Goal: Transaction & Acquisition: Purchase product/service

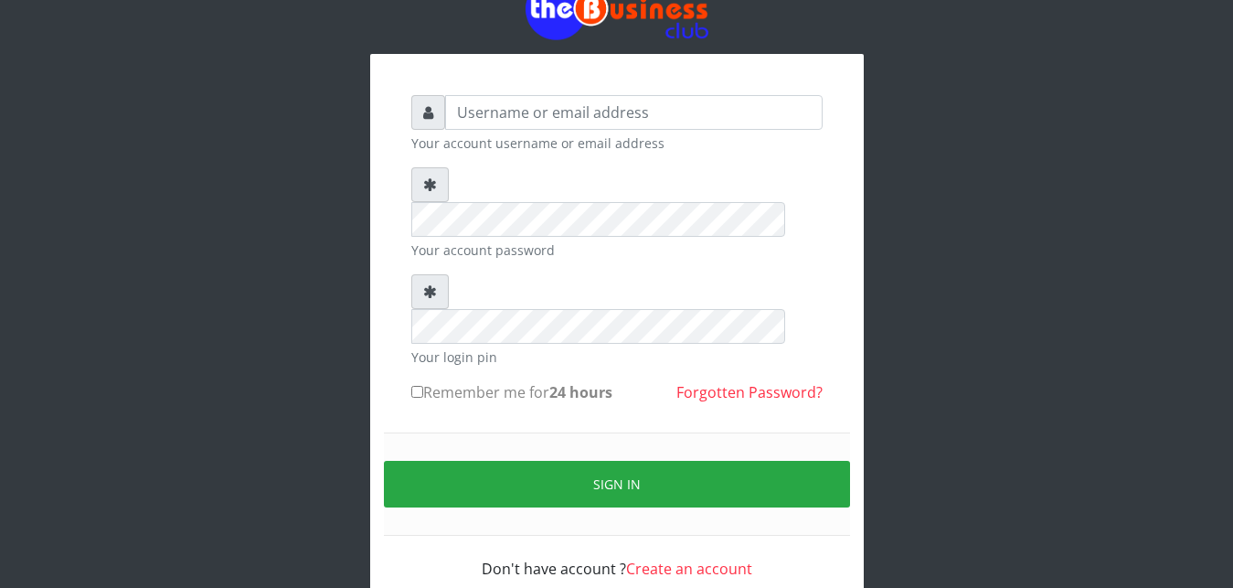
scroll to position [69, 0]
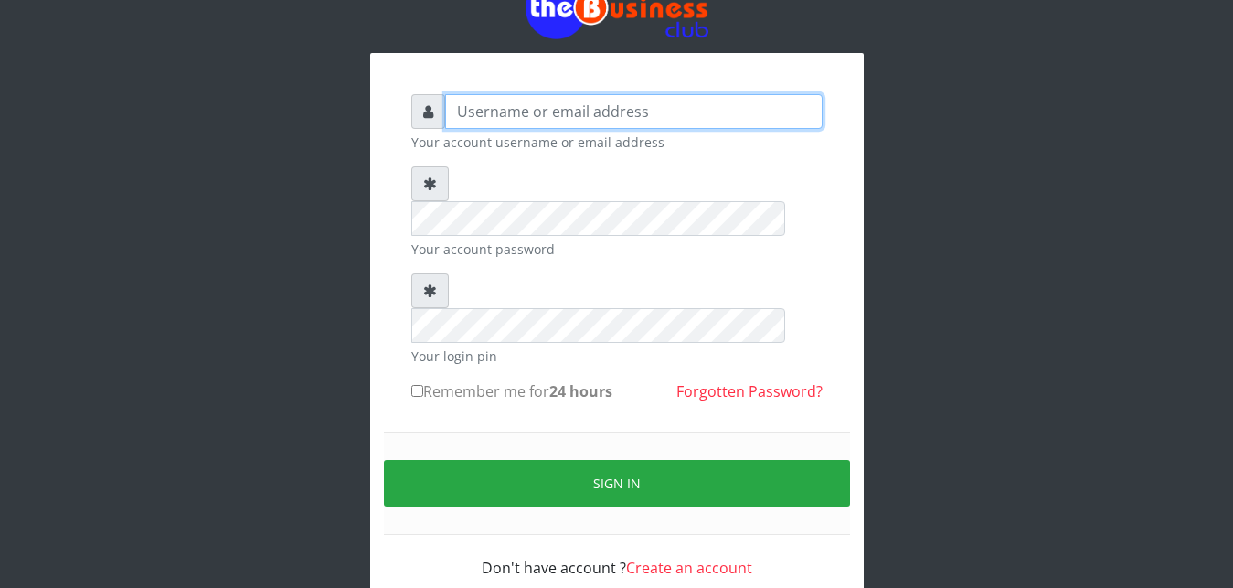
click at [473, 115] on input "text" at bounding box center [633, 111] width 377 height 35
click at [473, 111] on input "text" at bounding box center [633, 111] width 377 height 35
click at [474, 112] on input "text" at bounding box center [633, 111] width 377 height 35
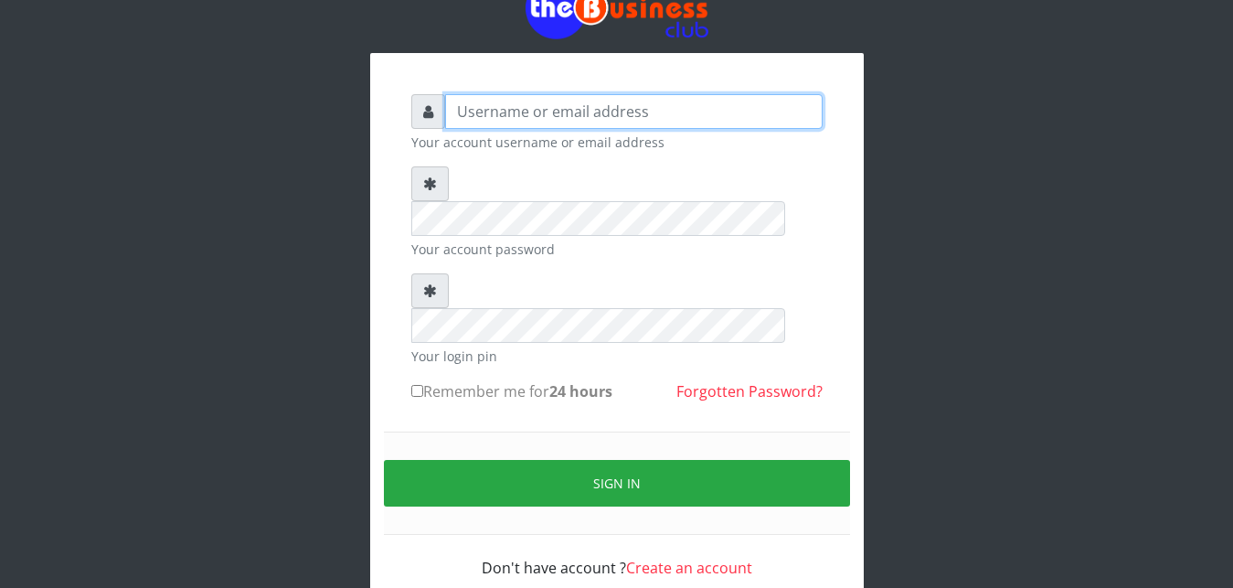
click at [474, 112] on input "text" at bounding box center [633, 111] width 377 height 35
click at [473, 114] on input "text" at bounding box center [633, 111] width 377 height 35
type input "J"
type input "Ifytex"
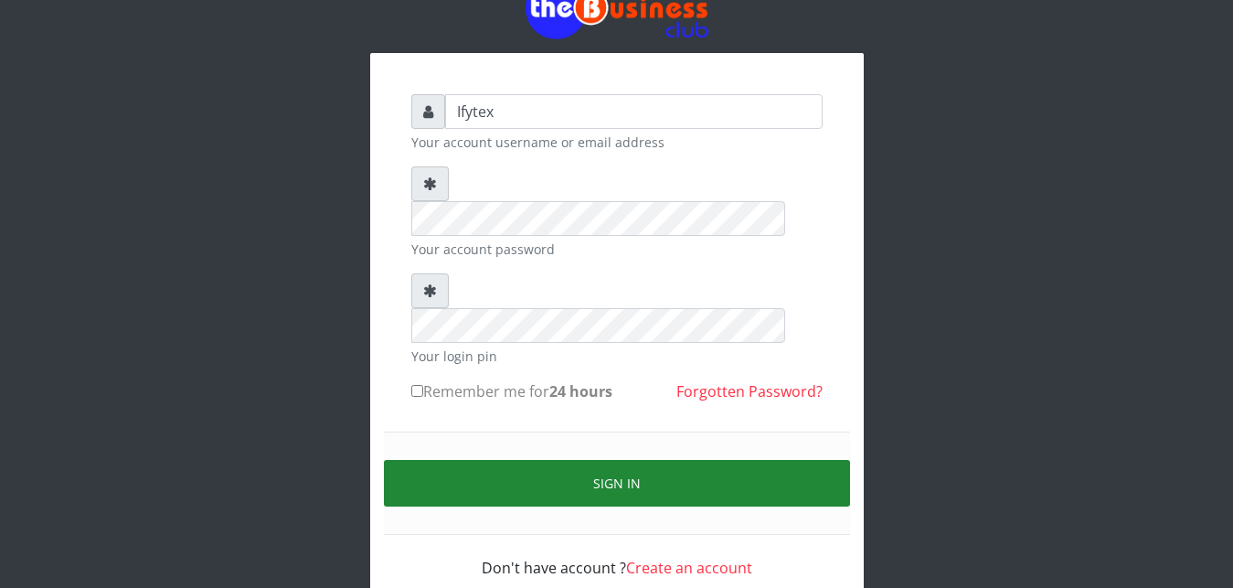
click at [572, 460] on button "Sign in" at bounding box center [617, 483] width 466 height 47
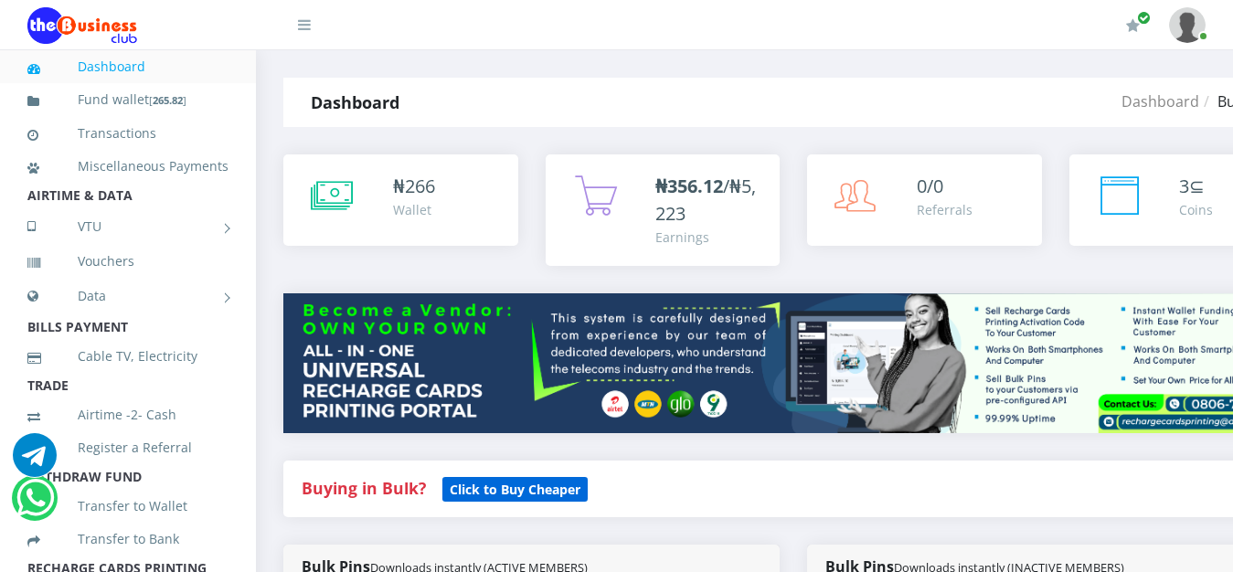
click at [482, 481] on b "Click to Buy Cheaper" at bounding box center [515, 489] width 131 height 17
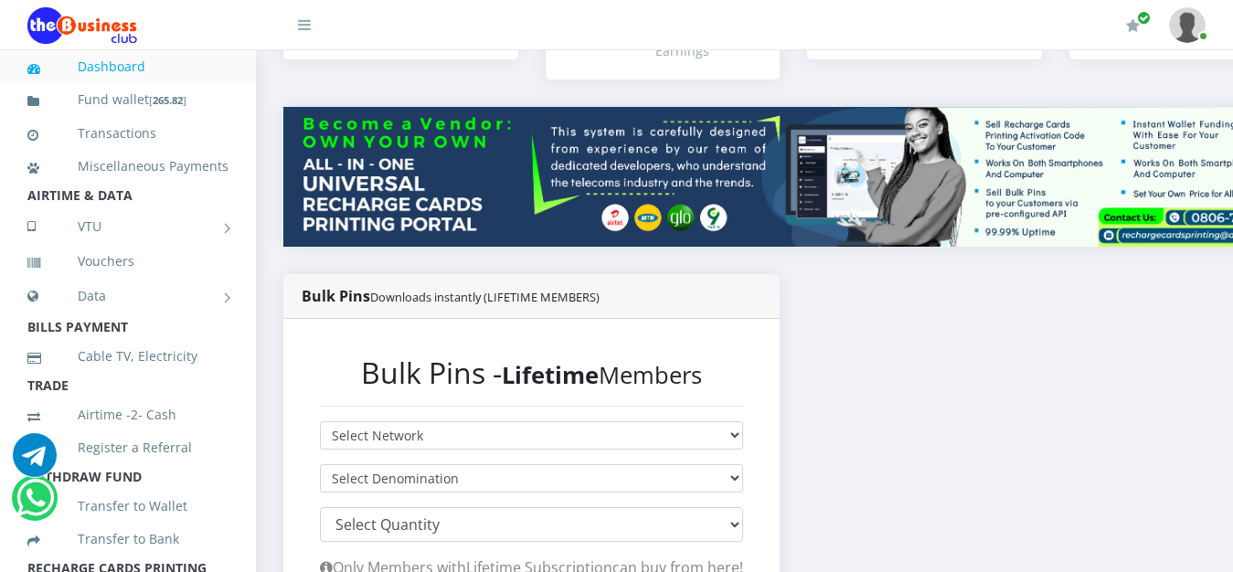
scroll to position [233, 0]
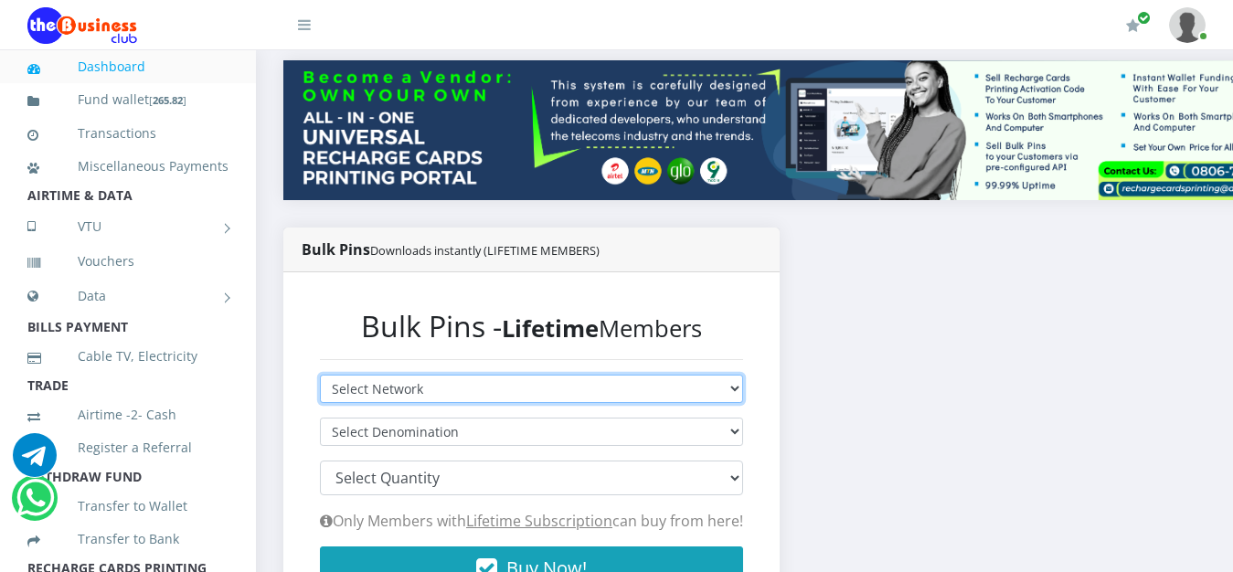
click at [722, 375] on select "Select Network MTN Globacom 9Mobile Airtel" at bounding box center [531, 389] width 423 height 28
select select "MTN"
click option "MTN" at bounding box center [0, 0] width 0 height 0
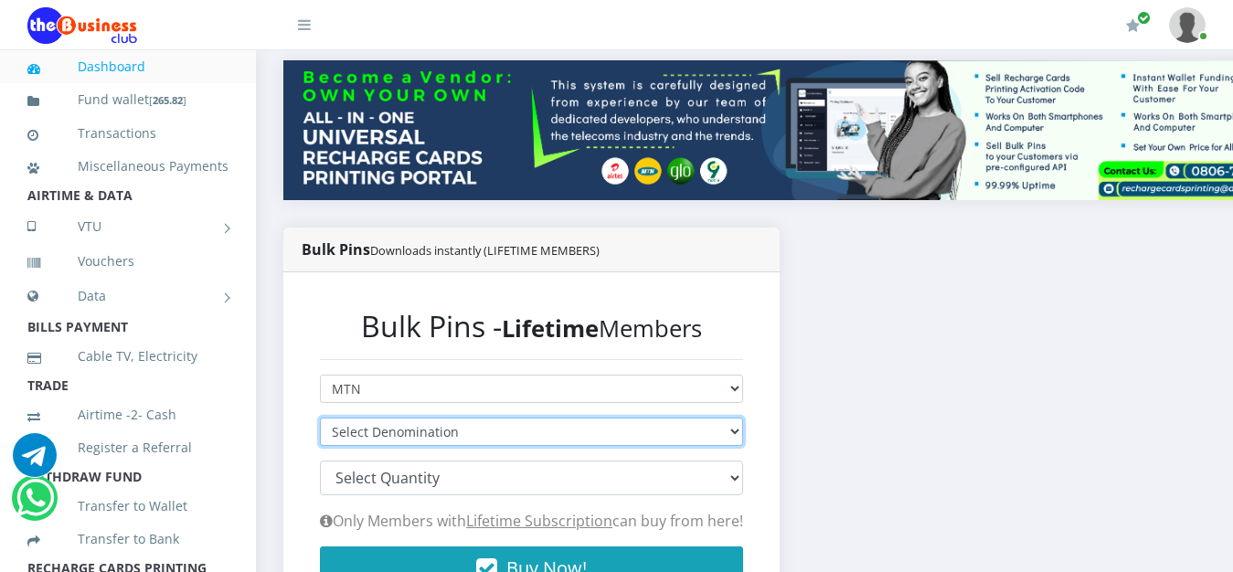
click at [707, 418] on select "Select Denomination MTN NGN100 - ₦96.94 MTN NGN200 - ₦193.88 MTN NGN400 - ₦387.…" at bounding box center [531, 432] width 423 height 28
select select "96.94-100"
click option "MTN NGN100 - ₦96.94" at bounding box center [0, 0] width 0 height 0
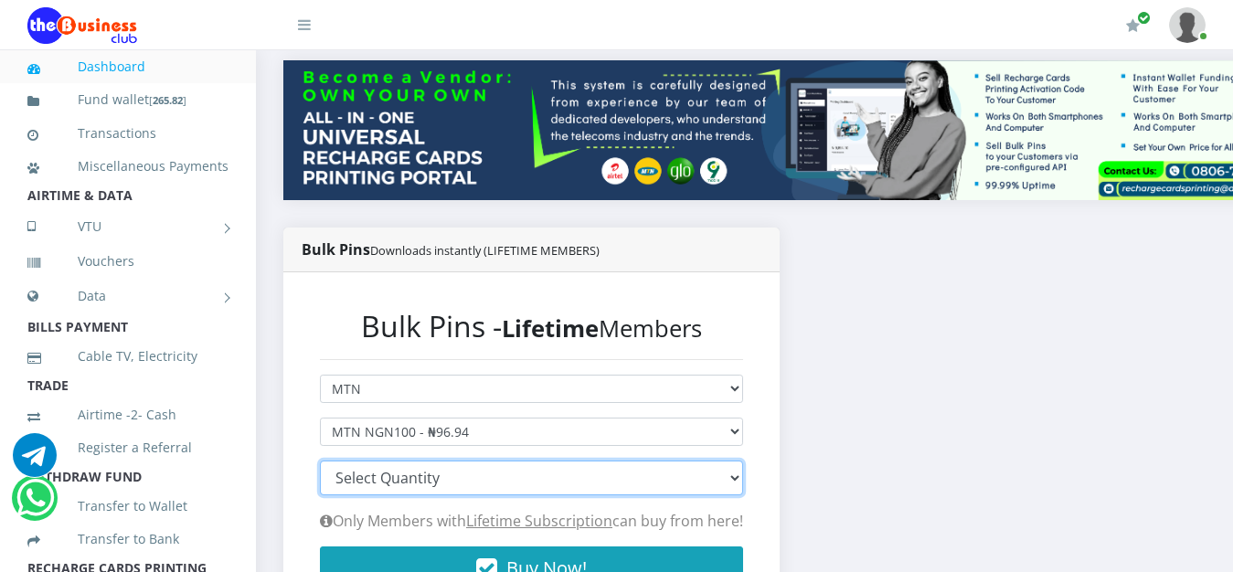
click at [320, 461] on select "100 150 200 300 500 1000" at bounding box center [531, 478] width 423 height 35
click option at bounding box center [0, 0] width 0 height 0
click at [320, 461] on select "100 150 200 300 500 1000" at bounding box center [531, 478] width 423 height 35
click option at bounding box center [0, 0] width 0 height 0
click at [320, 461] on select "100 150 200 300 500 1000" at bounding box center [531, 478] width 423 height 35
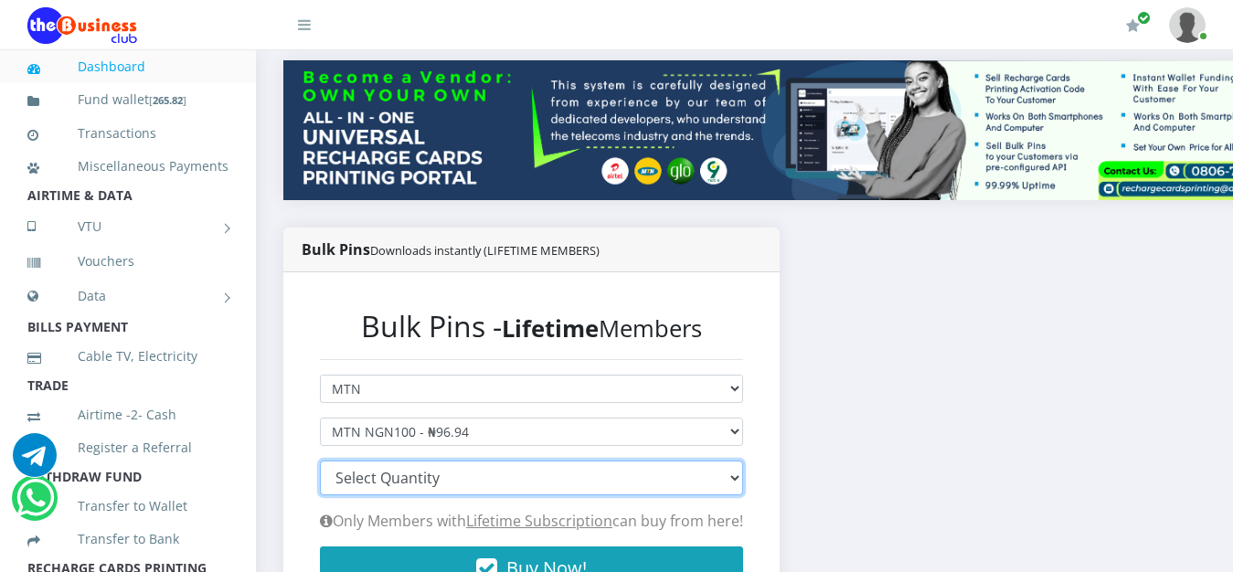
select select "1000"
click option "1000" at bounding box center [0, 0] width 0 height 0
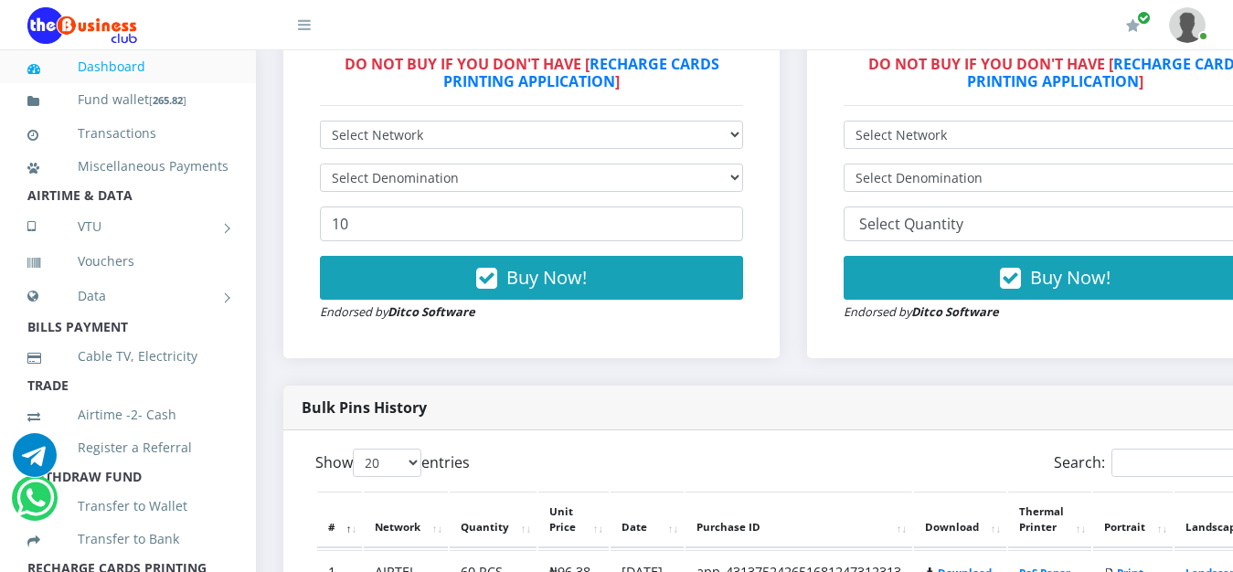
scroll to position [420, 0]
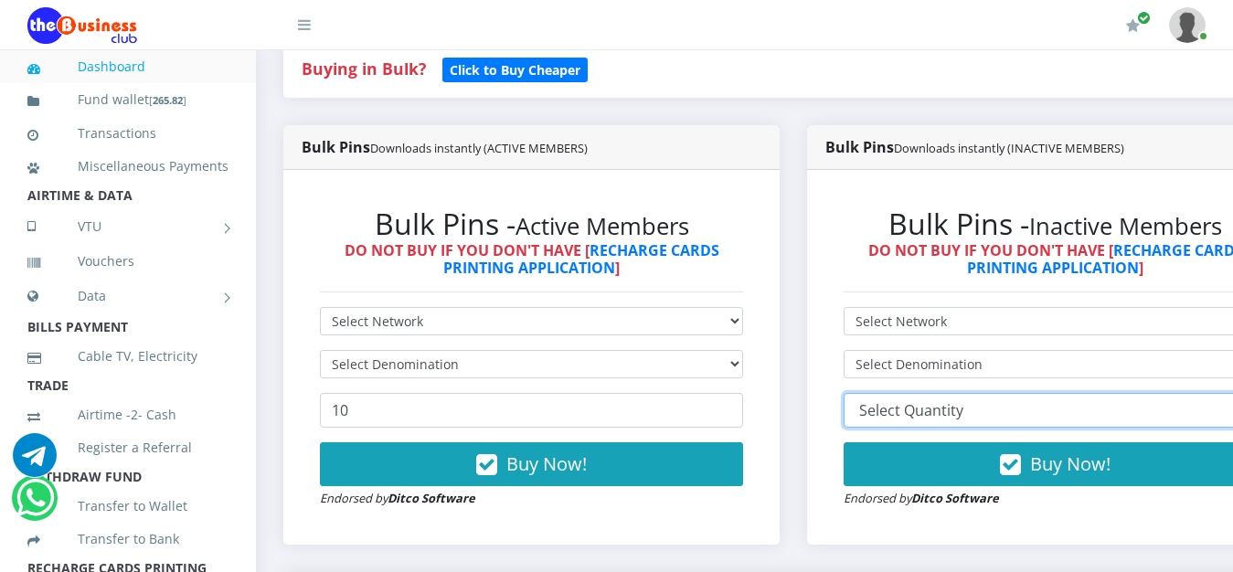
click at [975, 393] on select "10 20 30 40 44 (Online Printing, Portrait) 60 (Online Printing, Landscape) 70 (…" at bounding box center [1055, 410] width 423 height 35
select select "10"
select select
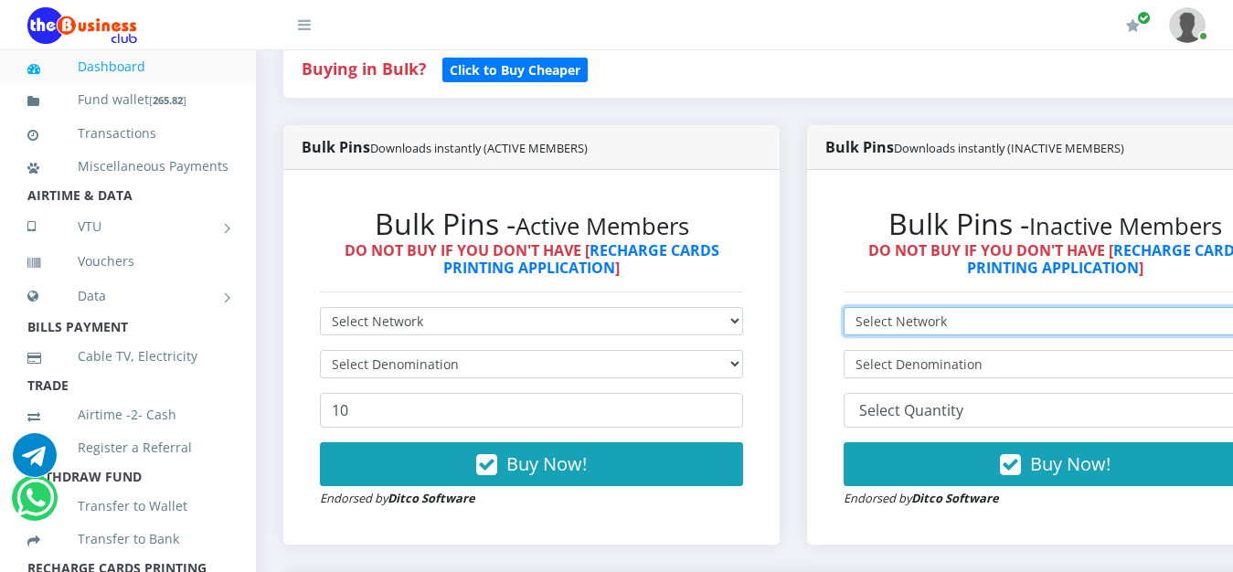
click at [844, 307] on select "Select Network MTN Globacom 9Mobile Airtel" at bounding box center [1055, 321] width 423 height 28
select select "MTN"
click option "MTN" at bounding box center [0, 0] width 0 height 0
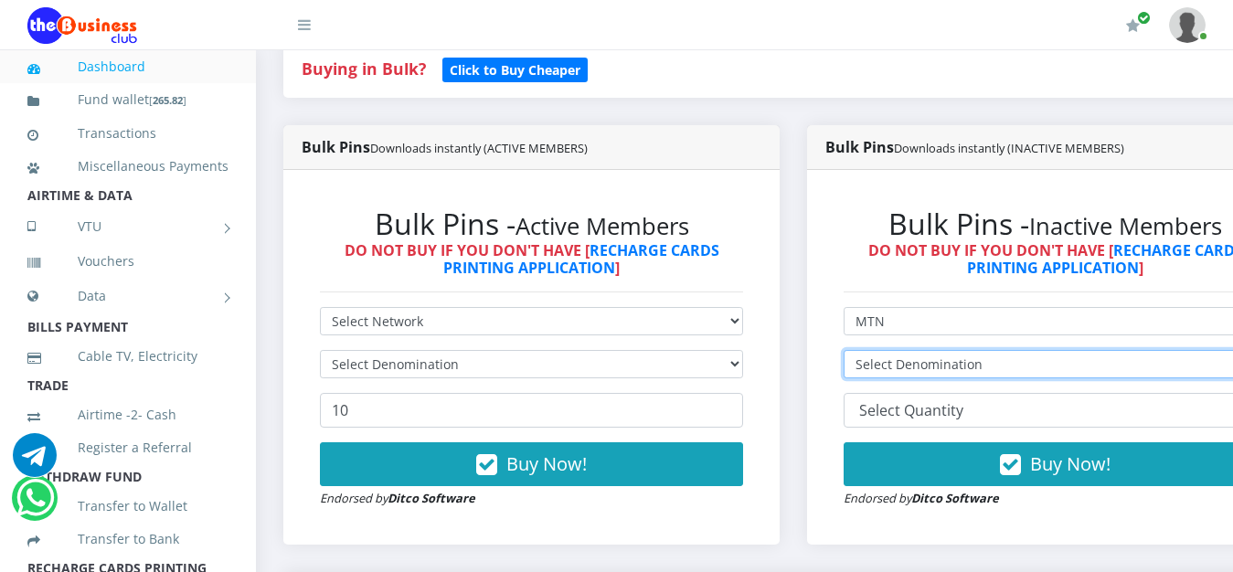
click at [844, 350] on select "Select Denomination" at bounding box center [1055, 364] width 423 height 28
select select
click at [930, 352] on select "Select Denomination MTN NGN100 - ₦97.30 MTN NGN200 - ₦194.60 MTN NGN400 - ₦389.…" at bounding box center [1055, 364] width 423 height 28
click at [844, 350] on select "Select Denomination MTN NGN100 - ₦97.30 MTN NGN200 - ₦194.60 MTN NGN400 - ₦389.…" at bounding box center [1055, 364] width 423 height 28
click at [930, 352] on select "Select Denomination MTN NGN100 - ₦97.30 MTN NGN200 - ₦194.60 MTN NGN400 - ₦389.…" at bounding box center [1055, 364] width 423 height 28
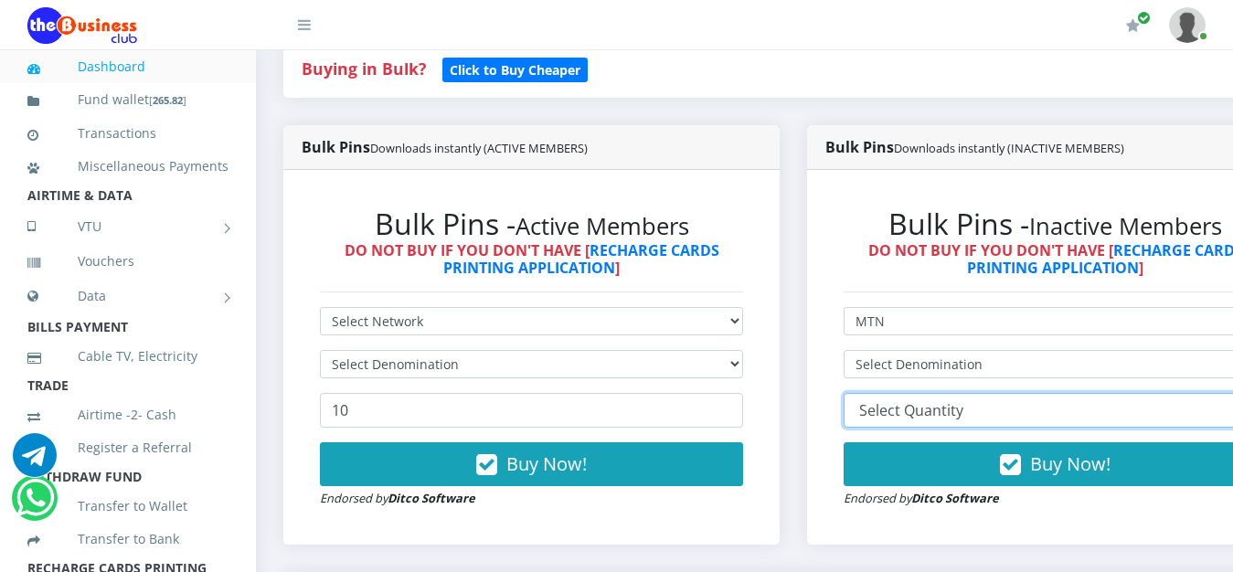
click at [844, 393] on select "10 20 30 40 44 (Online Printing, Portrait) 60 (Online Printing, Landscape) 70 (…" at bounding box center [1055, 410] width 423 height 35
click at [764, 68] on div "Buying in Bulk?   Click to Buy Cheaper" at bounding box center [793, 69] width 1020 height 57
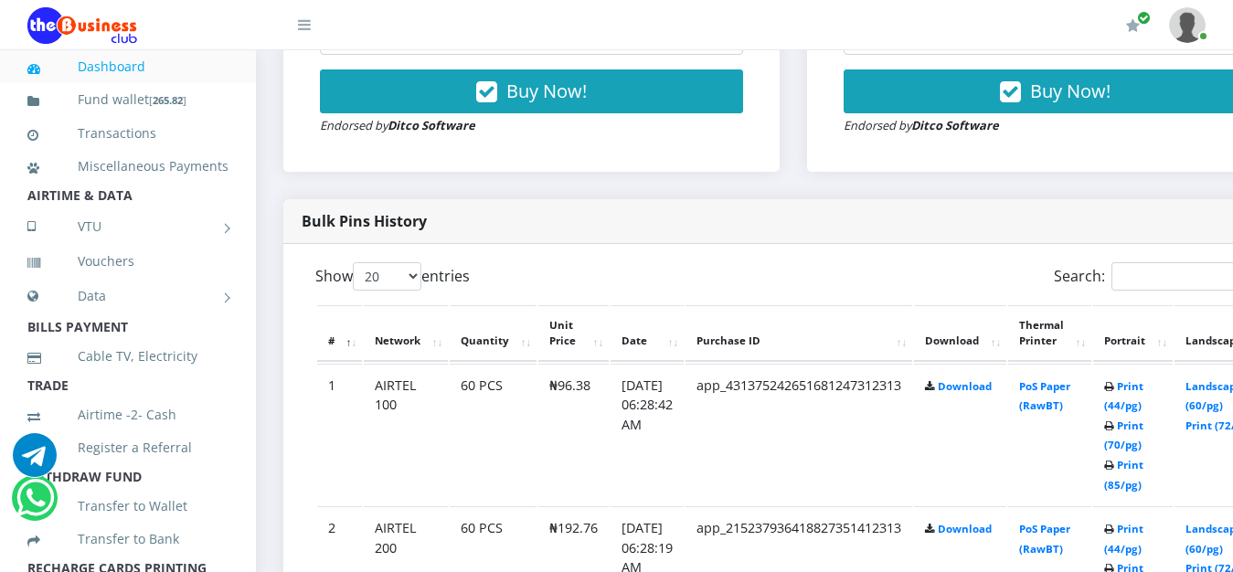
scroll to position [839, 0]
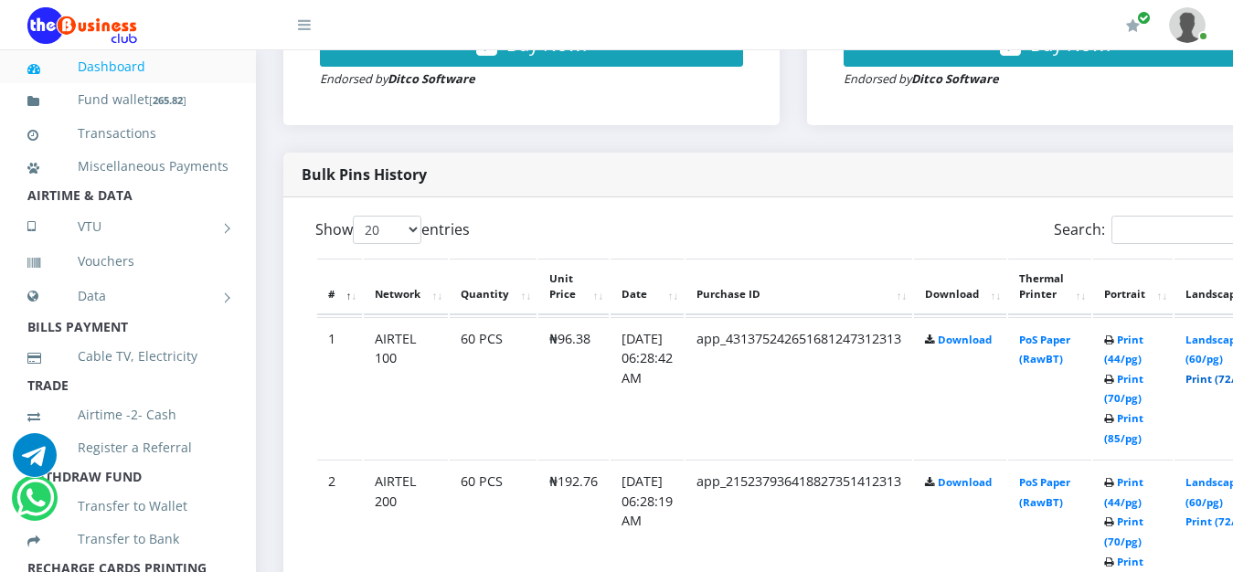
click at [1217, 372] on link "Print (72/pg)" at bounding box center [1218, 379] width 67 height 14
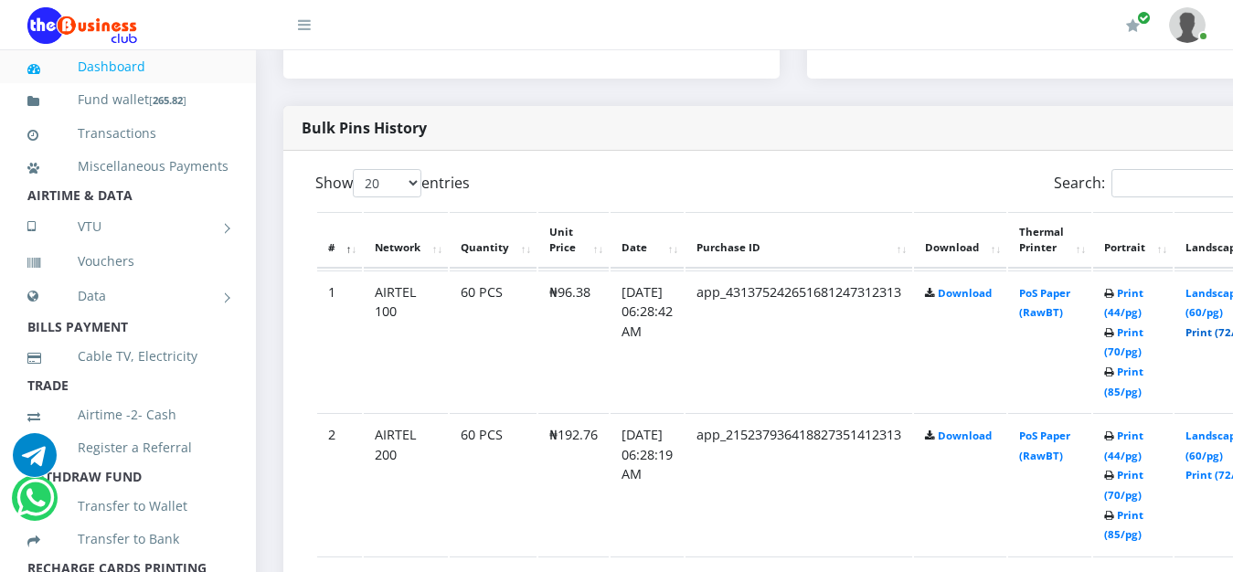
scroll to position [932, 0]
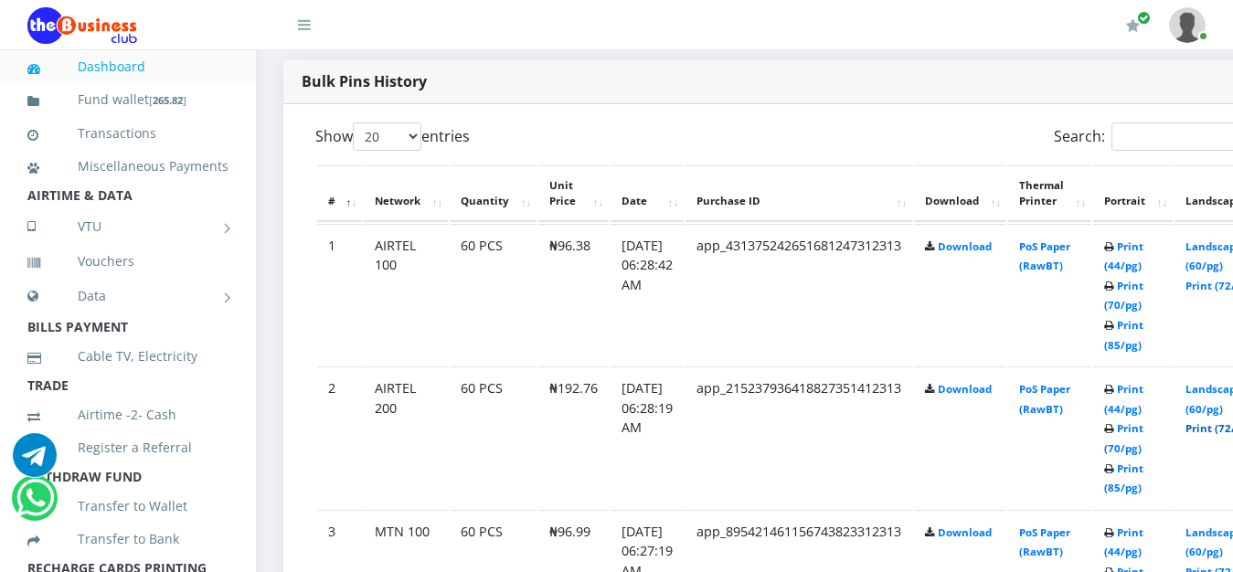
click at [1220, 421] on link "Print (72/pg)" at bounding box center [1218, 428] width 67 height 14
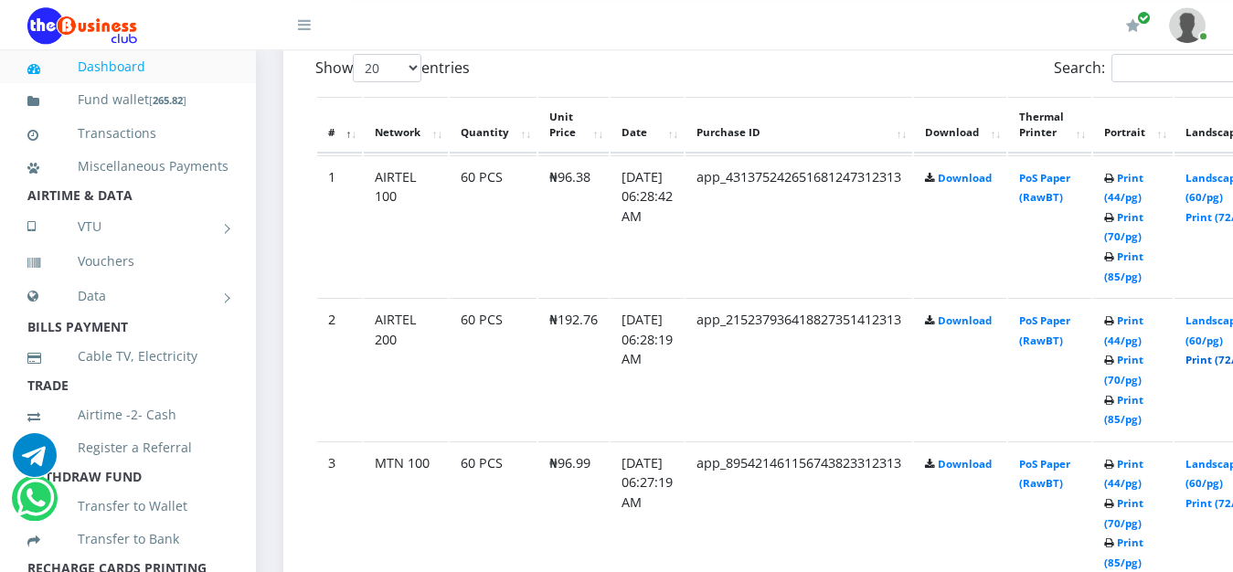
scroll to position [1026, 0]
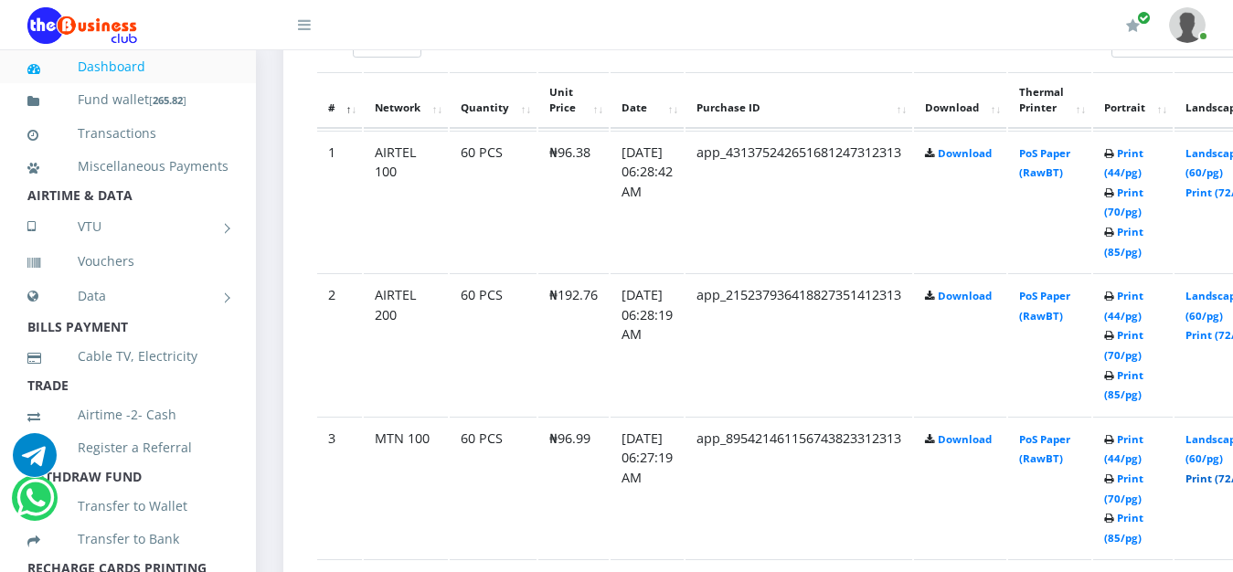
click at [1217, 472] on link "Print (72/pg)" at bounding box center [1218, 479] width 67 height 14
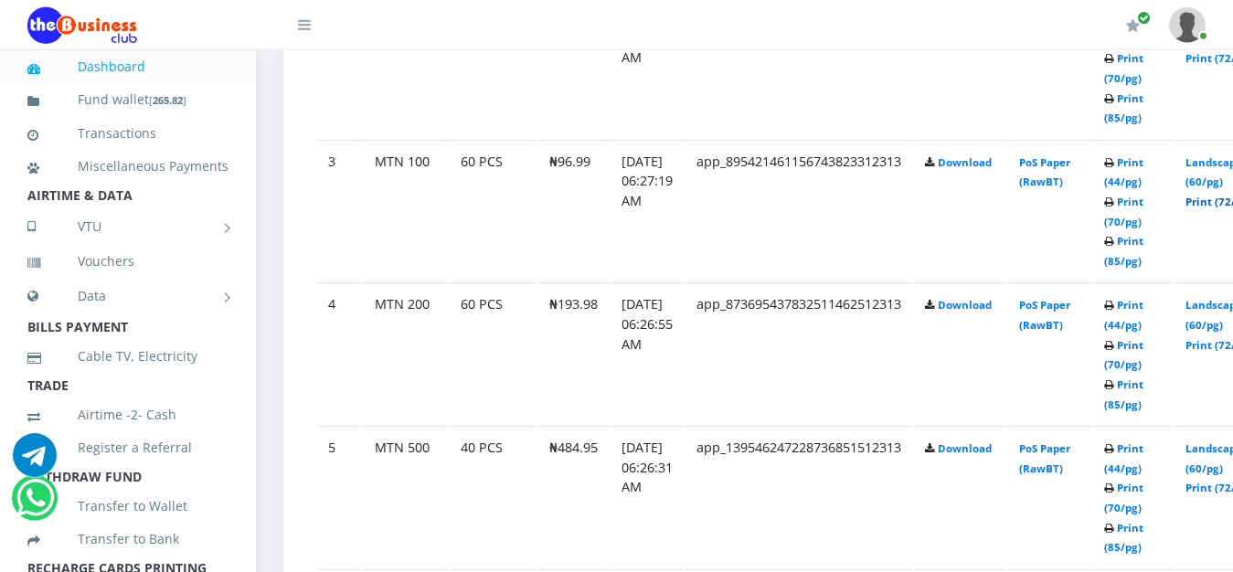
scroll to position [1305, 0]
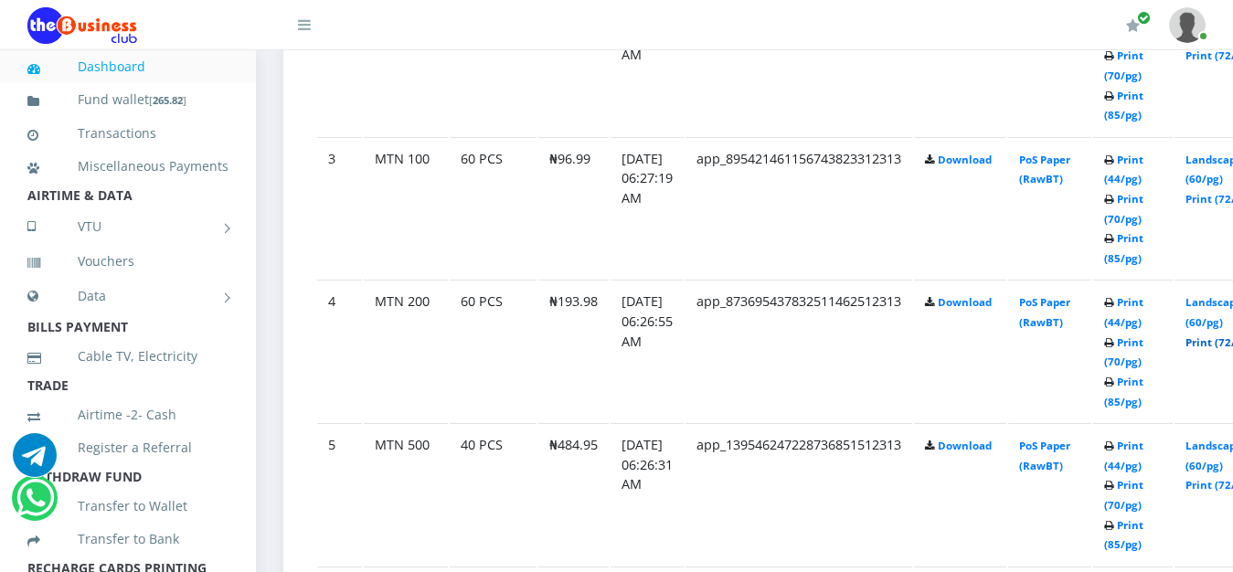
click at [1217, 335] on link "Print (72/pg)" at bounding box center [1218, 342] width 67 height 14
click at [1143, 518] on link "Print (85/pg)" at bounding box center [1123, 535] width 39 height 34
